Goal: Task Accomplishment & Management: Use online tool/utility

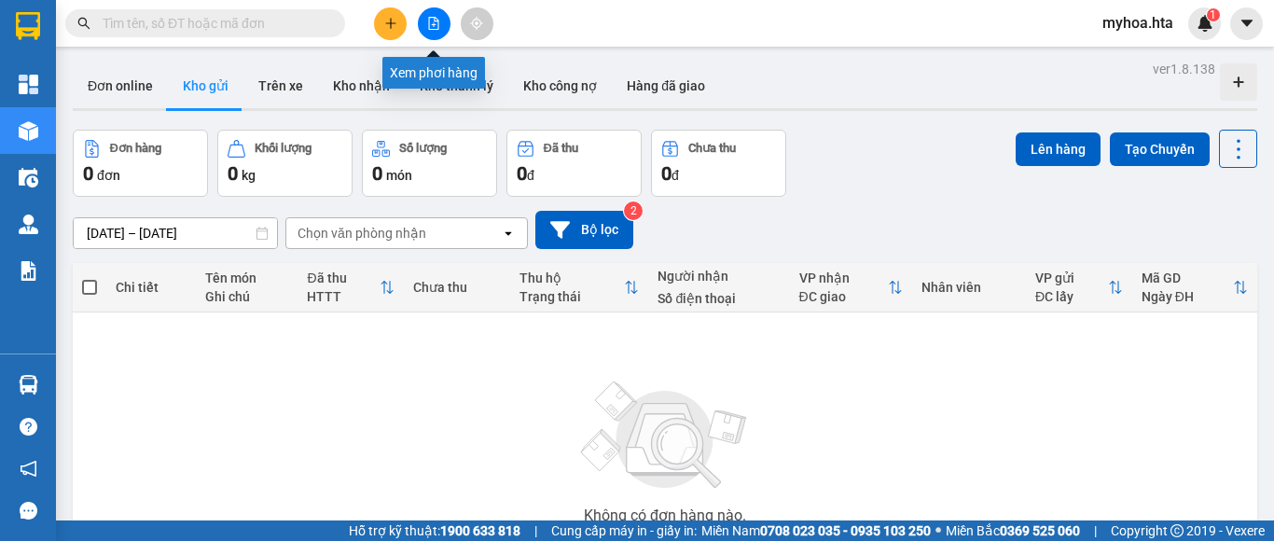
click at [432, 29] on icon "file-add" at bounding box center [434, 23] width 10 height 13
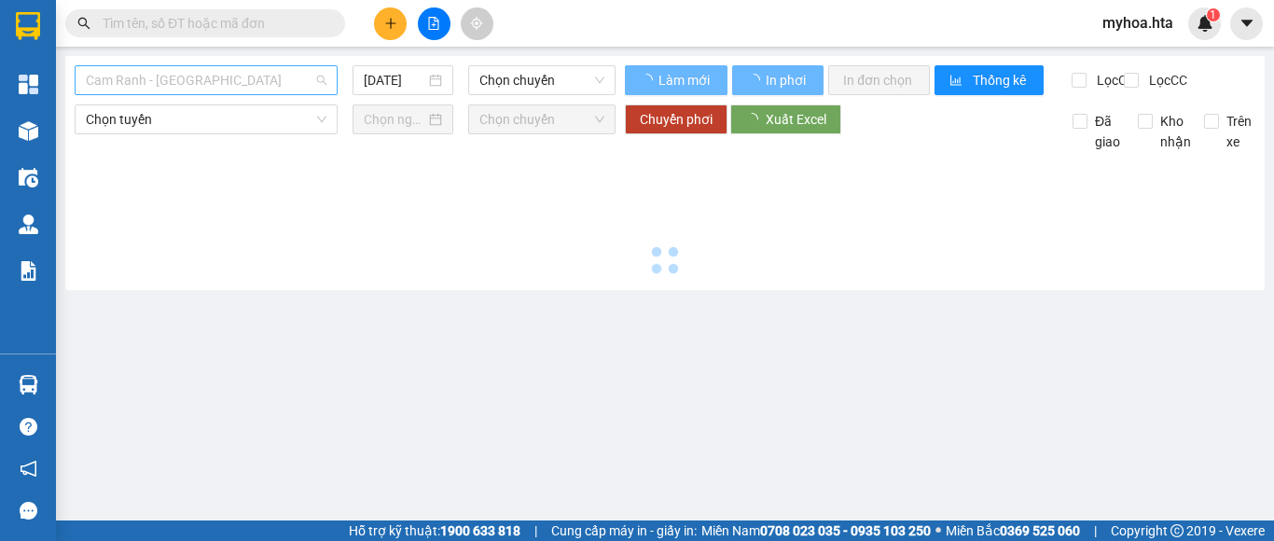
click at [198, 89] on span "Cam Ranh - Sài Gòn" at bounding box center [206, 80] width 241 height 28
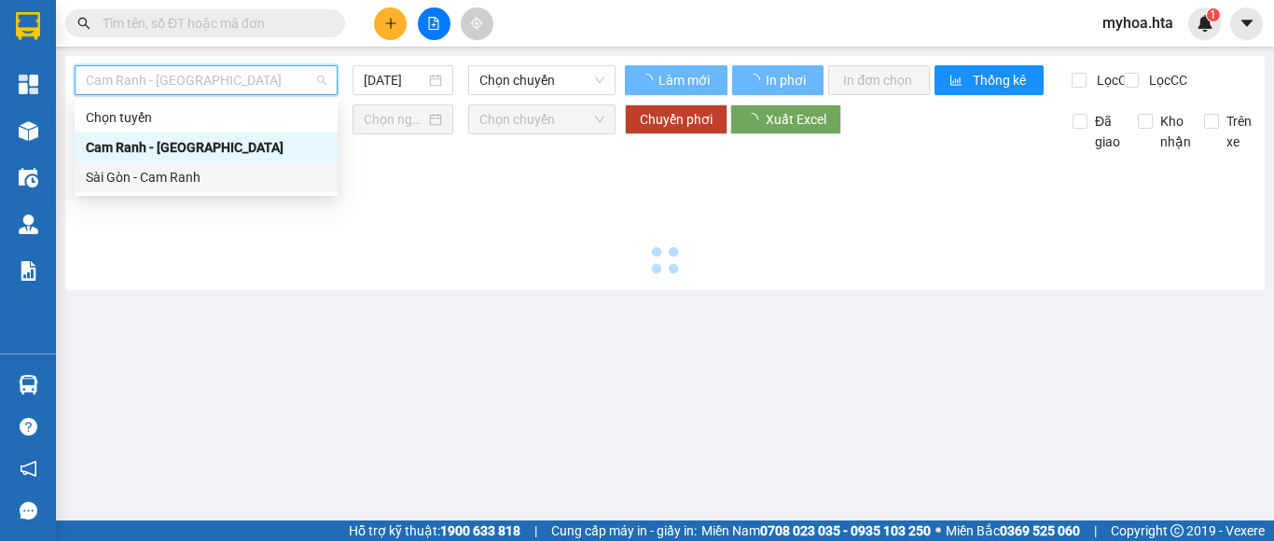
click at [199, 173] on div "Sài Gòn - Cam Ranh" at bounding box center [206, 177] width 241 height 21
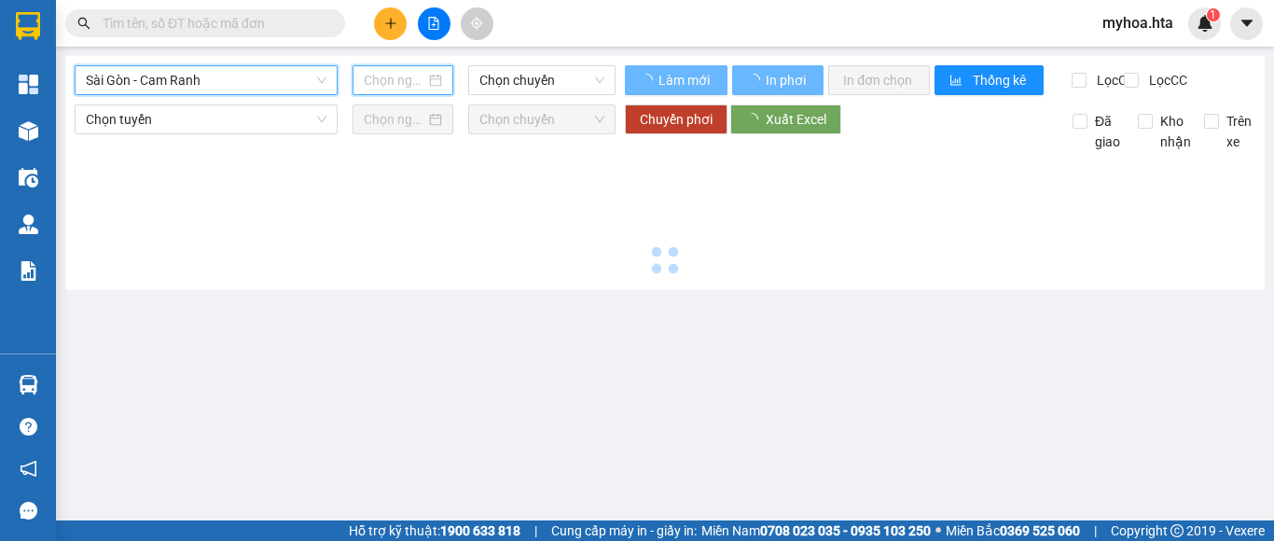
click at [406, 81] on input at bounding box center [395, 80] width 62 height 21
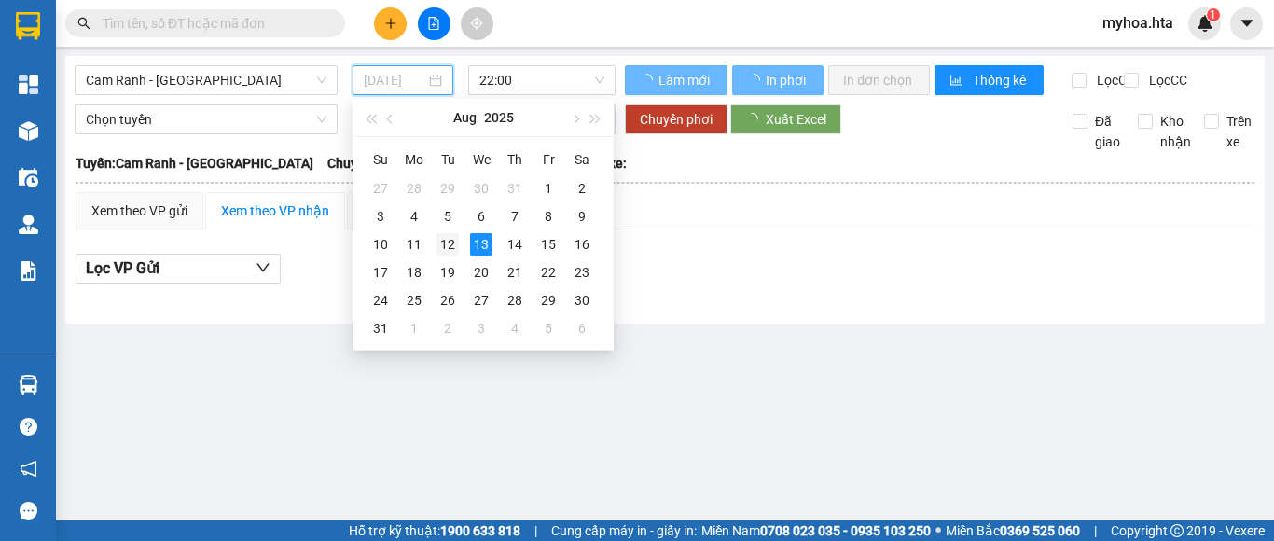
click at [448, 241] on div "12" at bounding box center [447, 244] width 22 height 22
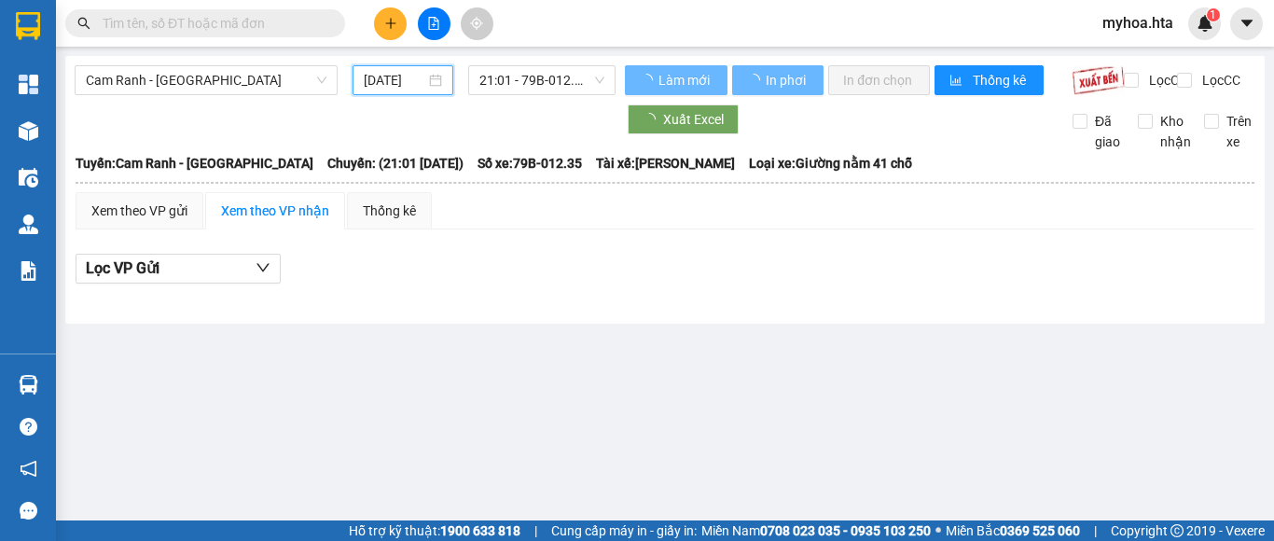
type input "12/08/2025"
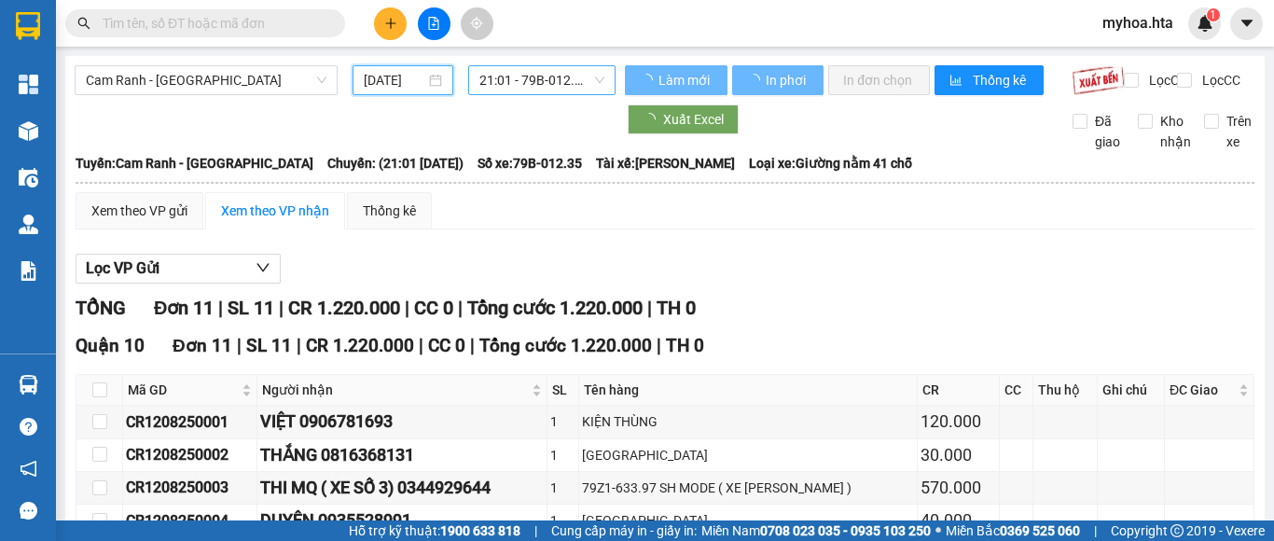
click at [553, 89] on span "21:01 - 79B-012.35" at bounding box center [541, 80] width 125 height 28
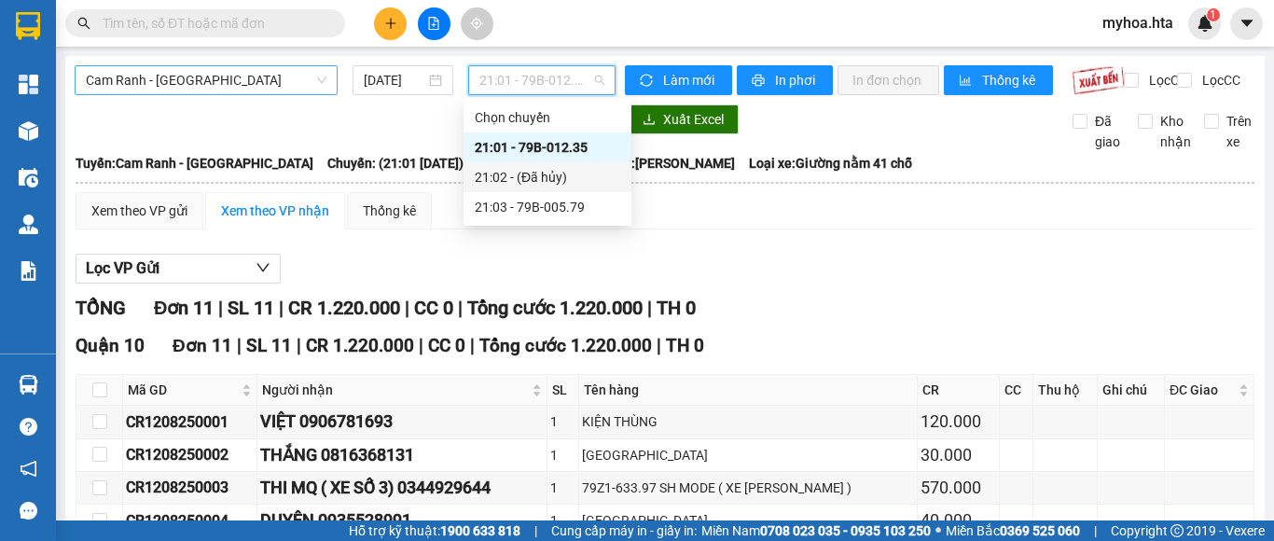
click at [272, 84] on span "Cam Ranh - Sài Gòn" at bounding box center [206, 80] width 241 height 28
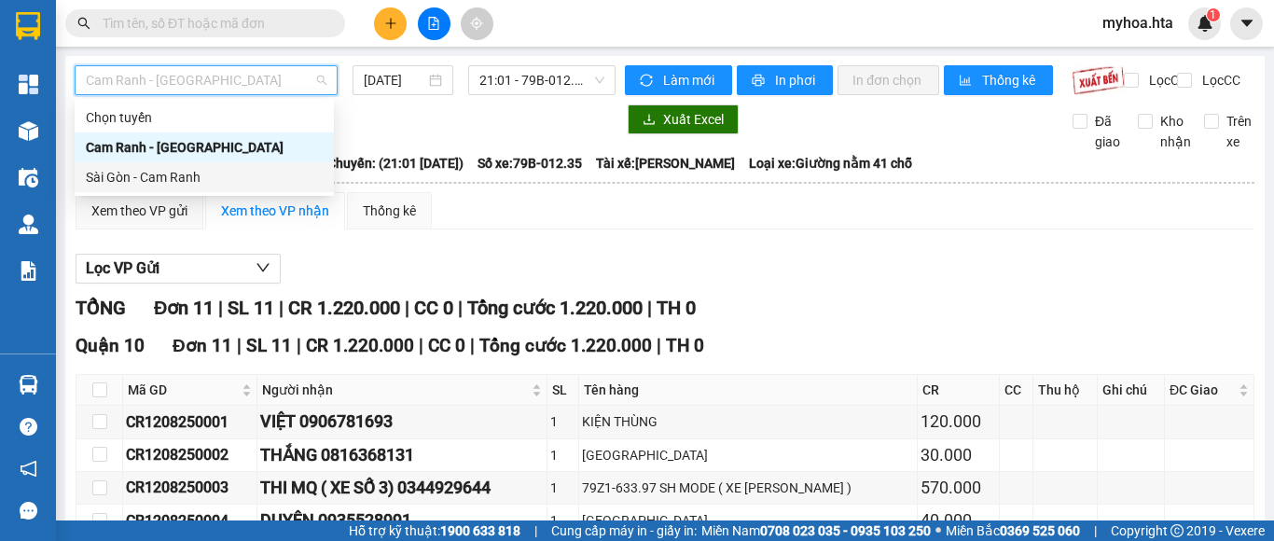
click at [290, 173] on div "Sài Gòn - Cam Ranh" at bounding box center [204, 177] width 237 height 21
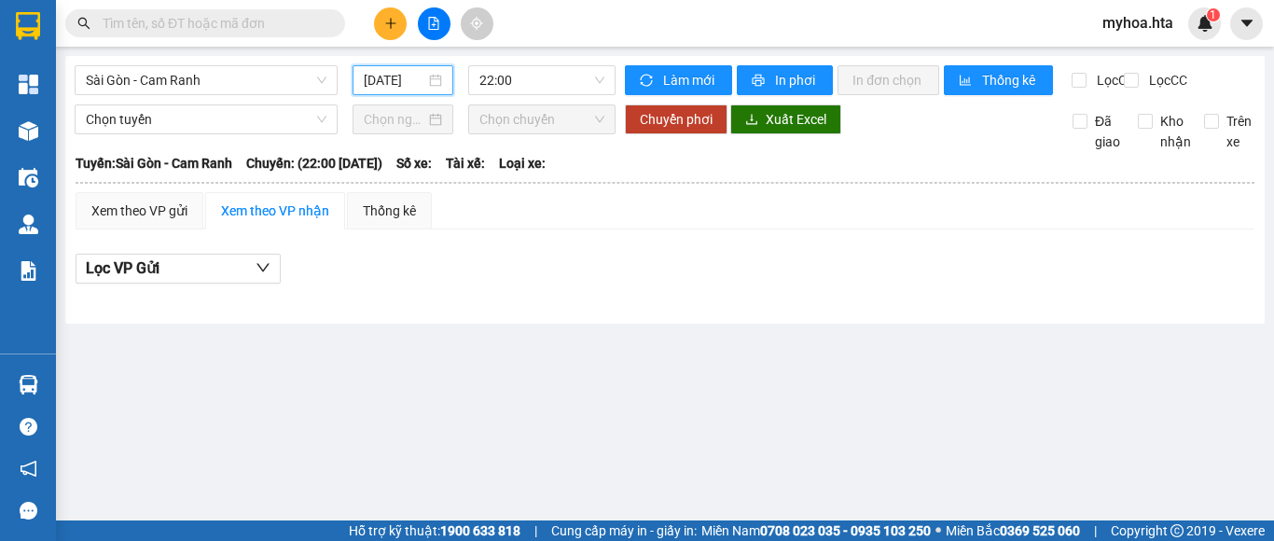
click at [384, 80] on input "13/08/2025" at bounding box center [395, 80] width 62 height 21
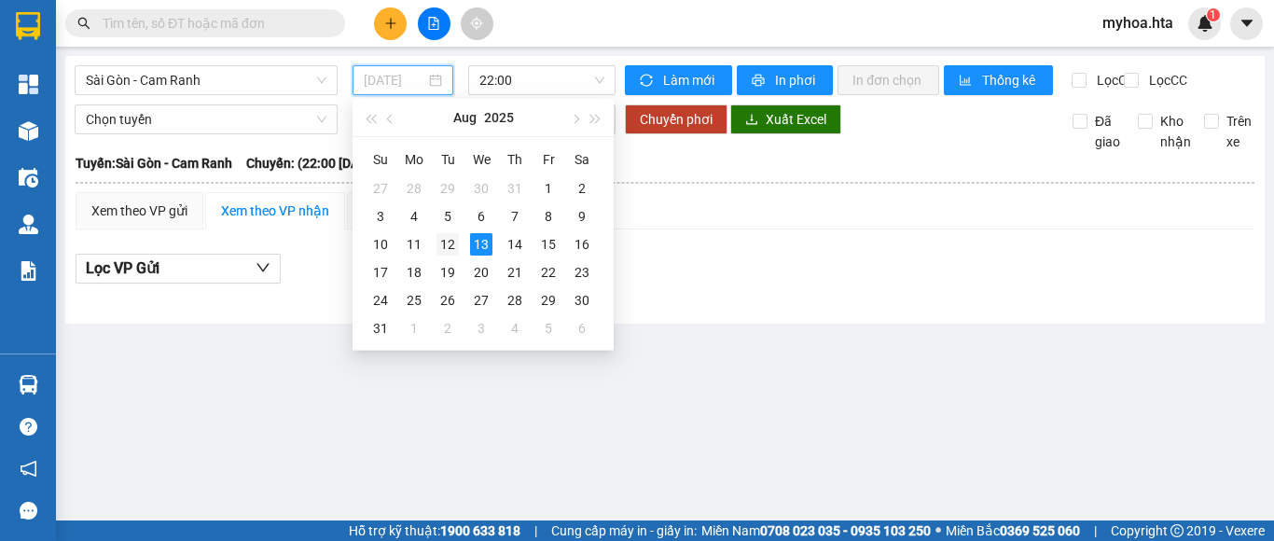
click at [439, 241] on div "12" at bounding box center [447, 244] width 22 height 22
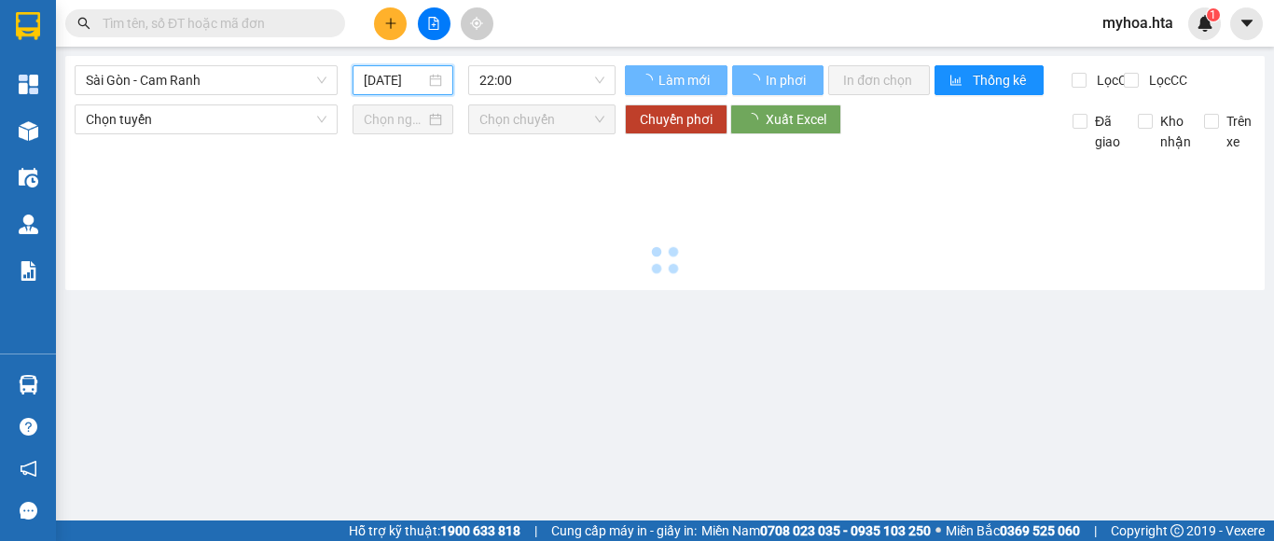
type input "12/08/2025"
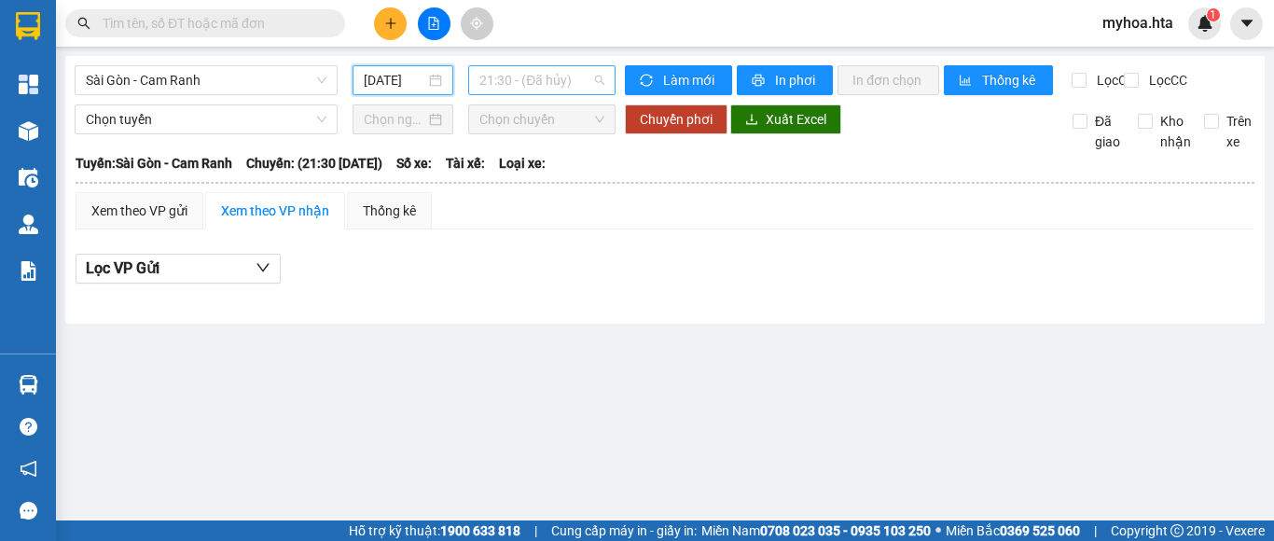
click at [522, 84] on span "21:30 - (Đã hủy)" at bounding box center [541, 80] width 125 height 28
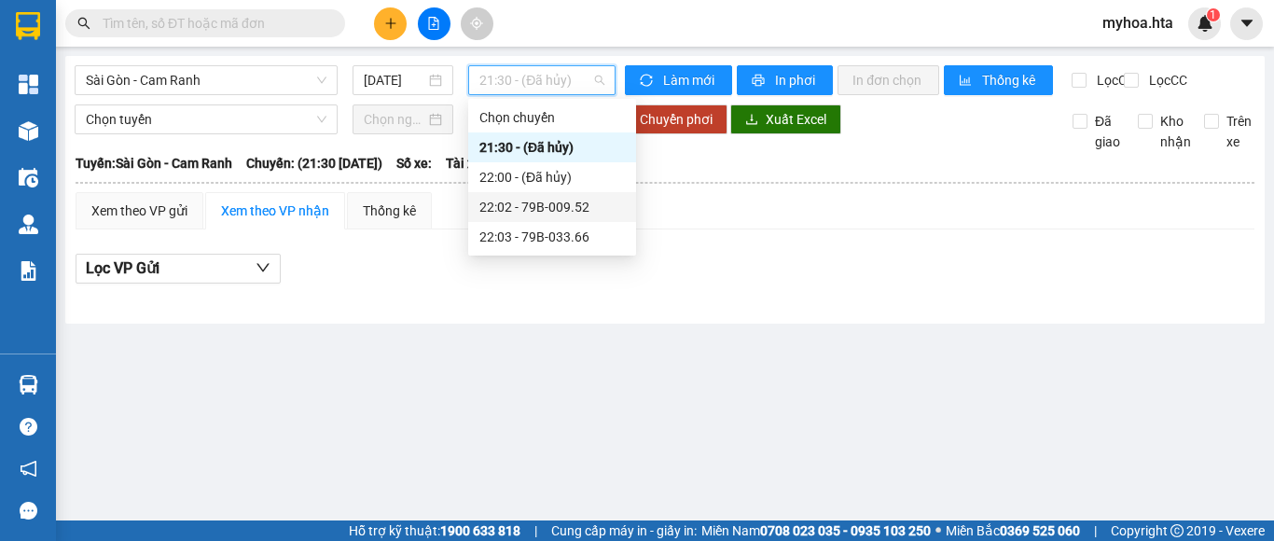
click at [536, 213] on div "22:02 - 79B-009.52" at bounding box center [551, 207] width 145 height 21
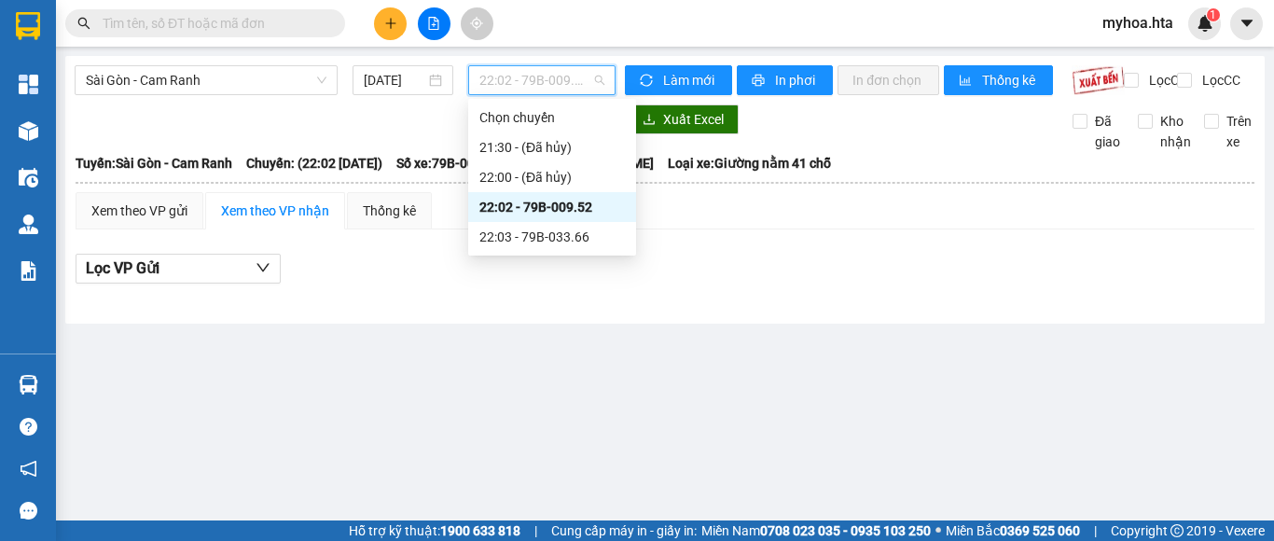
click at [527, 79] on span "22:02 - 79B-009.52" at bounding box center [541, 80] width 125 height 28
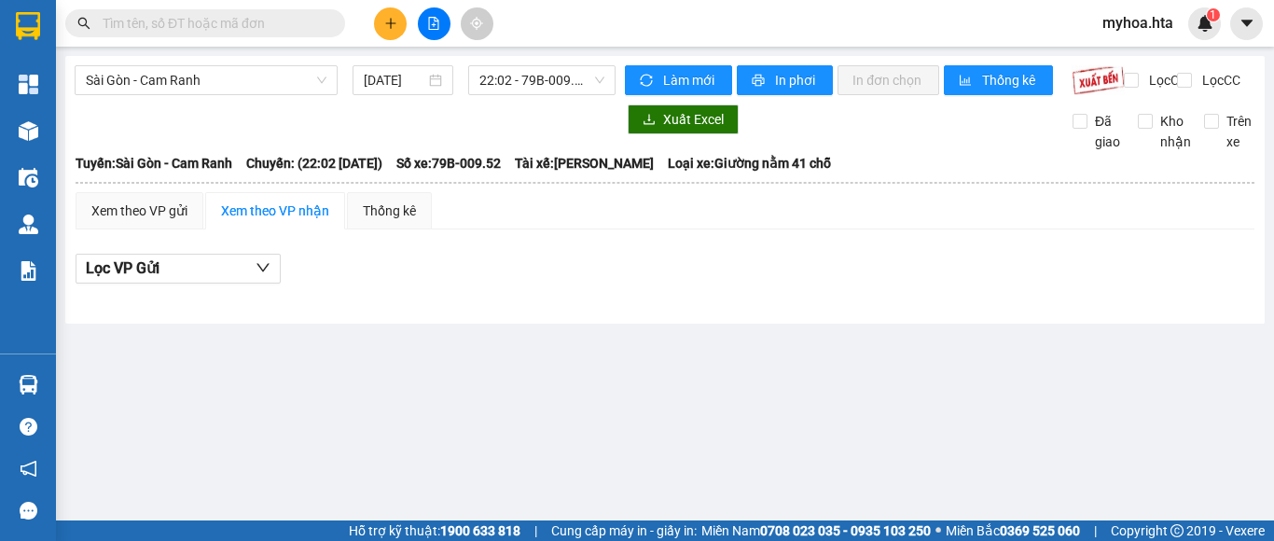
click at [701, 304] on div at bounding box center [665, 299] width 1178 height 10
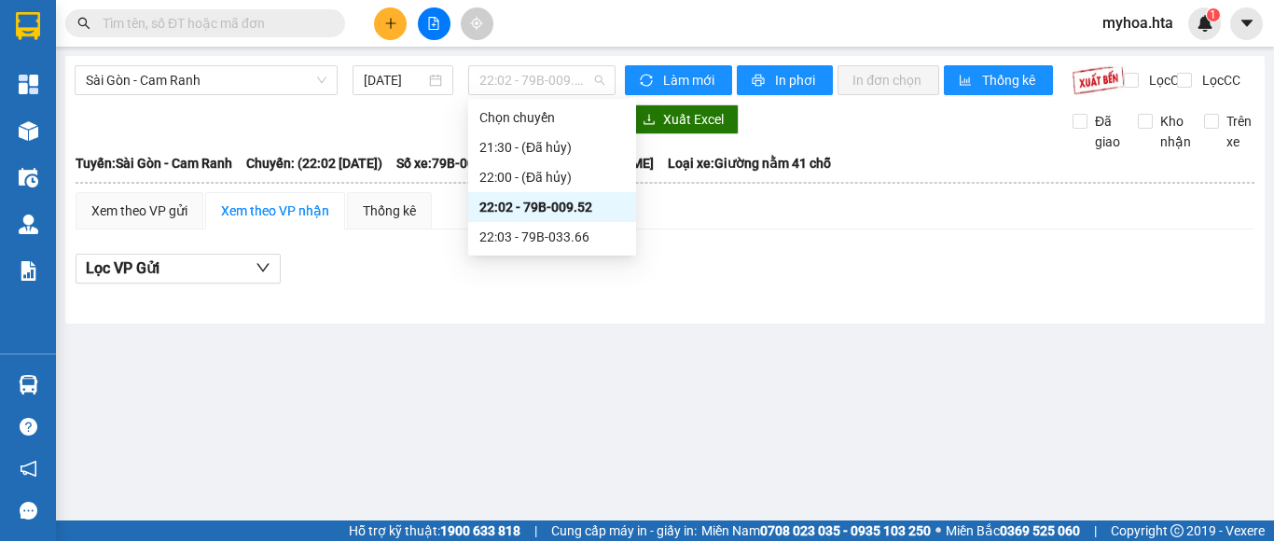
drag, startPoint x: 531, startPoint y: 74, endPoint x: 538, endPoint y: 145, distance: 72.1
click at [530, 74] on span "22:02 - 79B-009.52" at bounding box center [541, 80] width 125 height 28
click at [552, 239] on div "22:03 - 79B-033.66" at bounding box center [551, 237] width 145 height 21
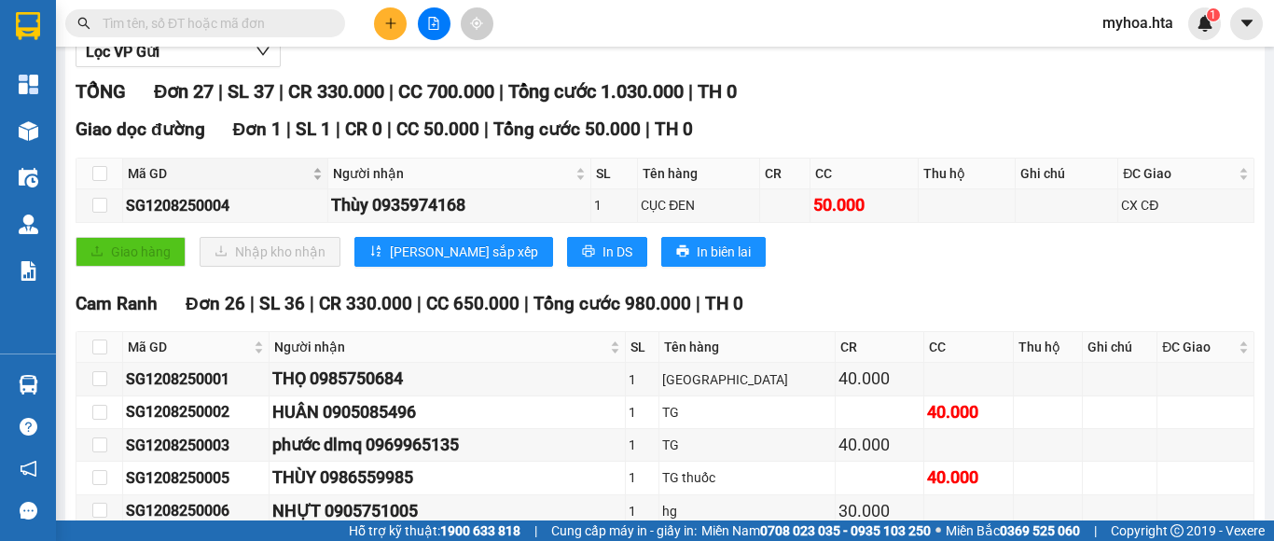
scroll to position [93, 0]
